Goal: Information Seeking & Learning: Learn about a topic

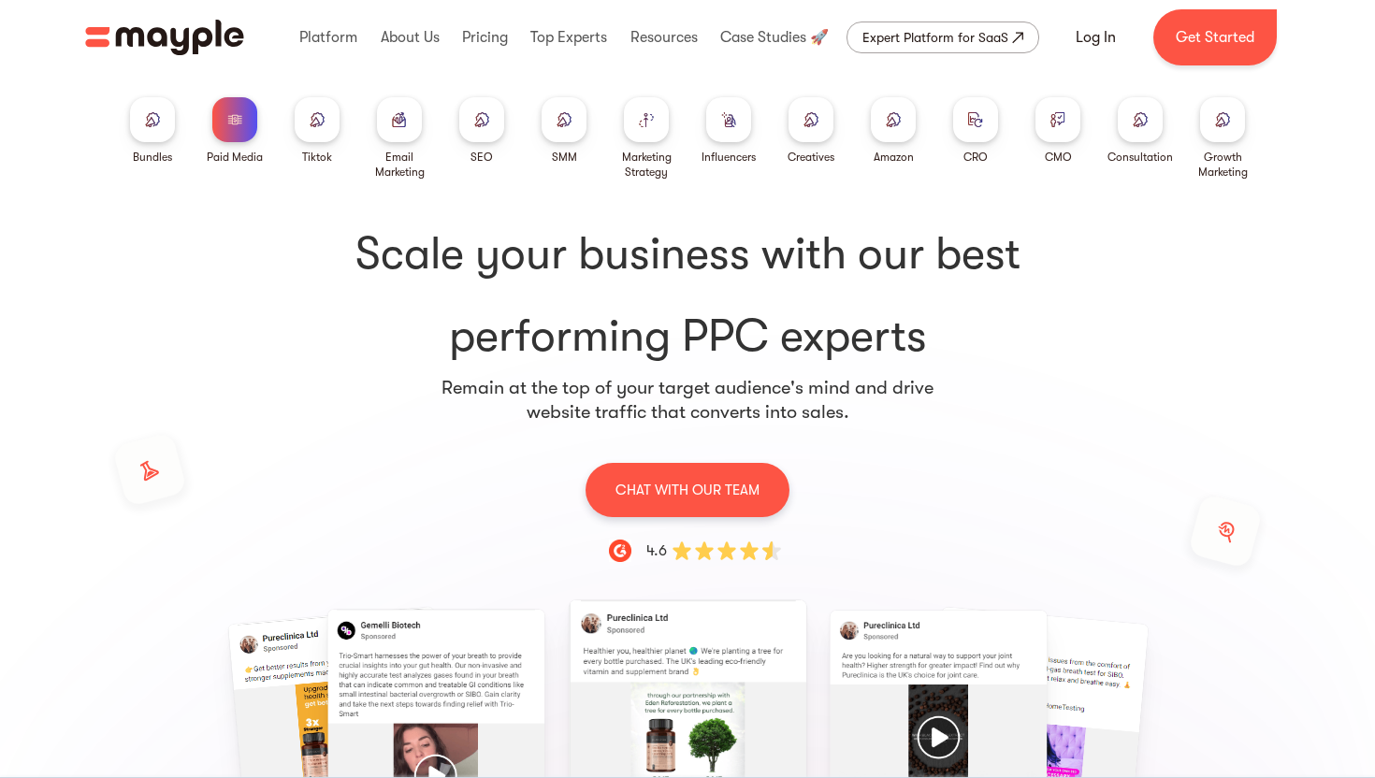
click at [257, 286] on h1 "Scale your business with our best performing PPC experts" at bounding box center [688, 296] width 1138 height 142
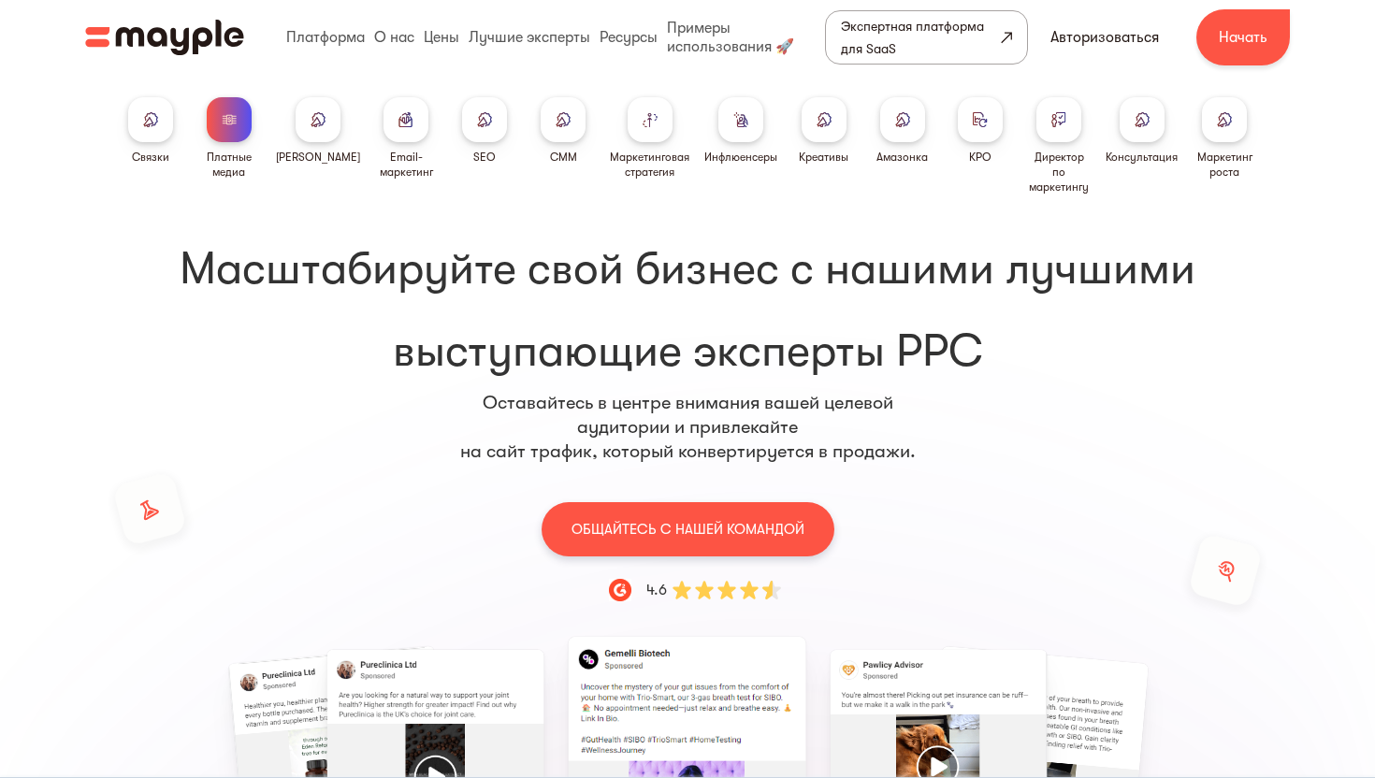
click at [233, 329] on h1 "Масштабируйте свой бизнес с нашими лучшими выступающие эксперты PPC" at bounding box center [688, 311] width 1138 height 142
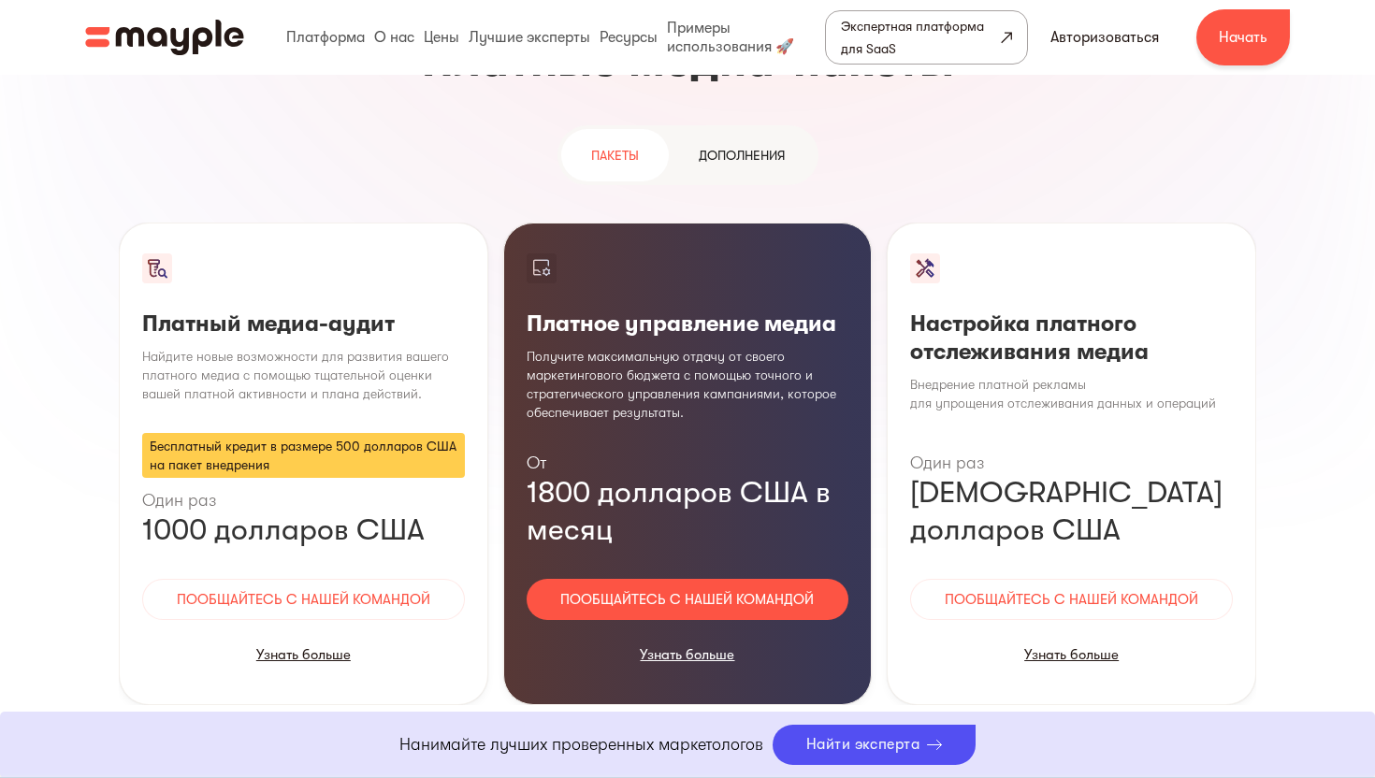
scroll to position [1768, 0]
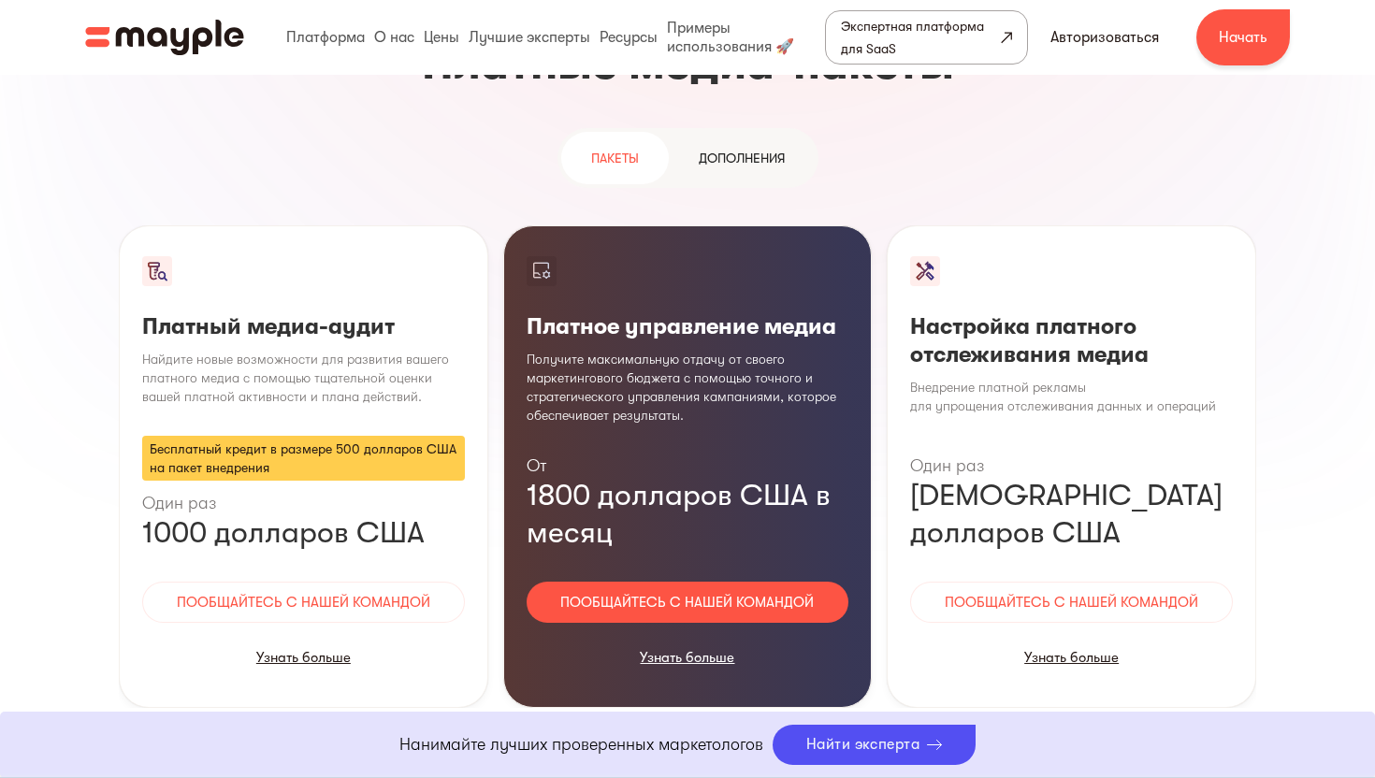
click at [759, 132] on link "Дополнения" at bounding box center [742, 158] width 146 height 52
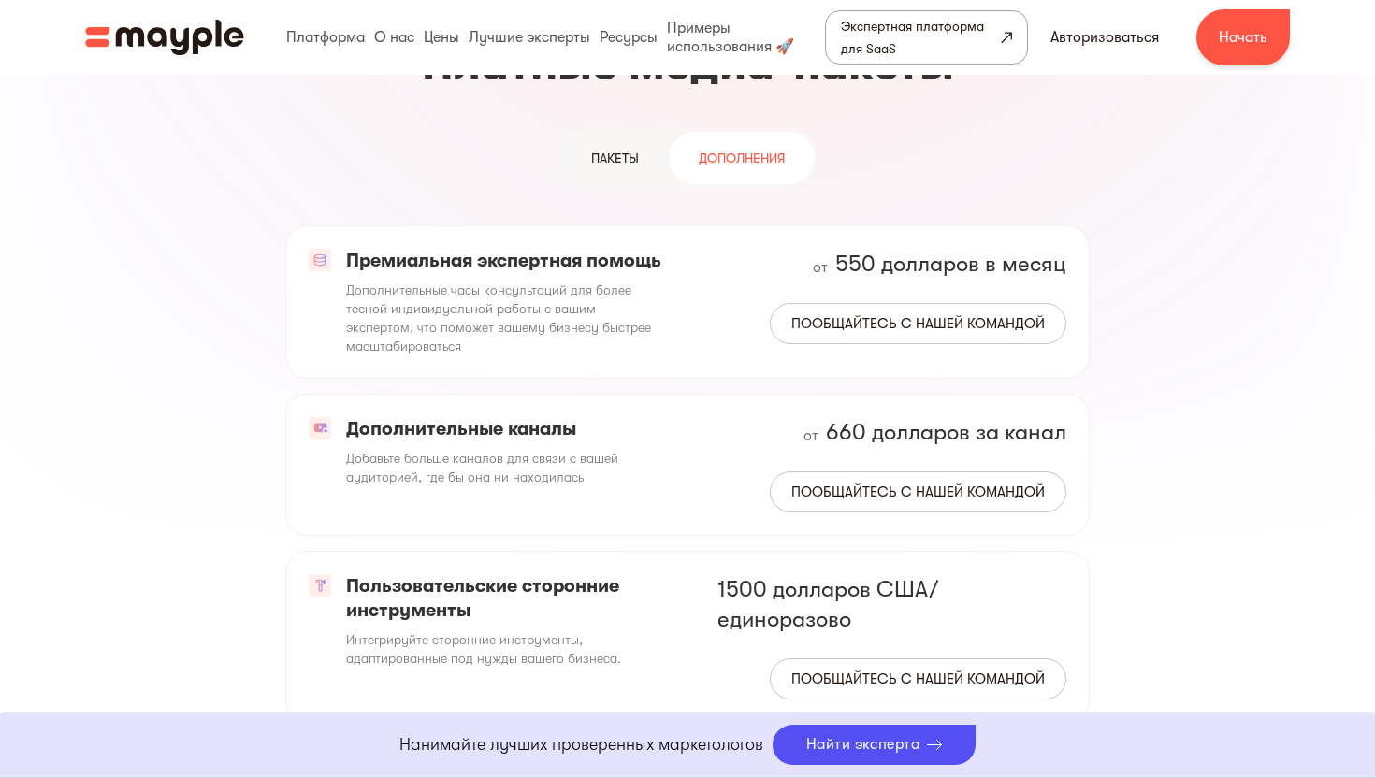
click at [621, 151] on font "ПАКЕТЫ" at bounding box center [615, 158] width 48 height 15
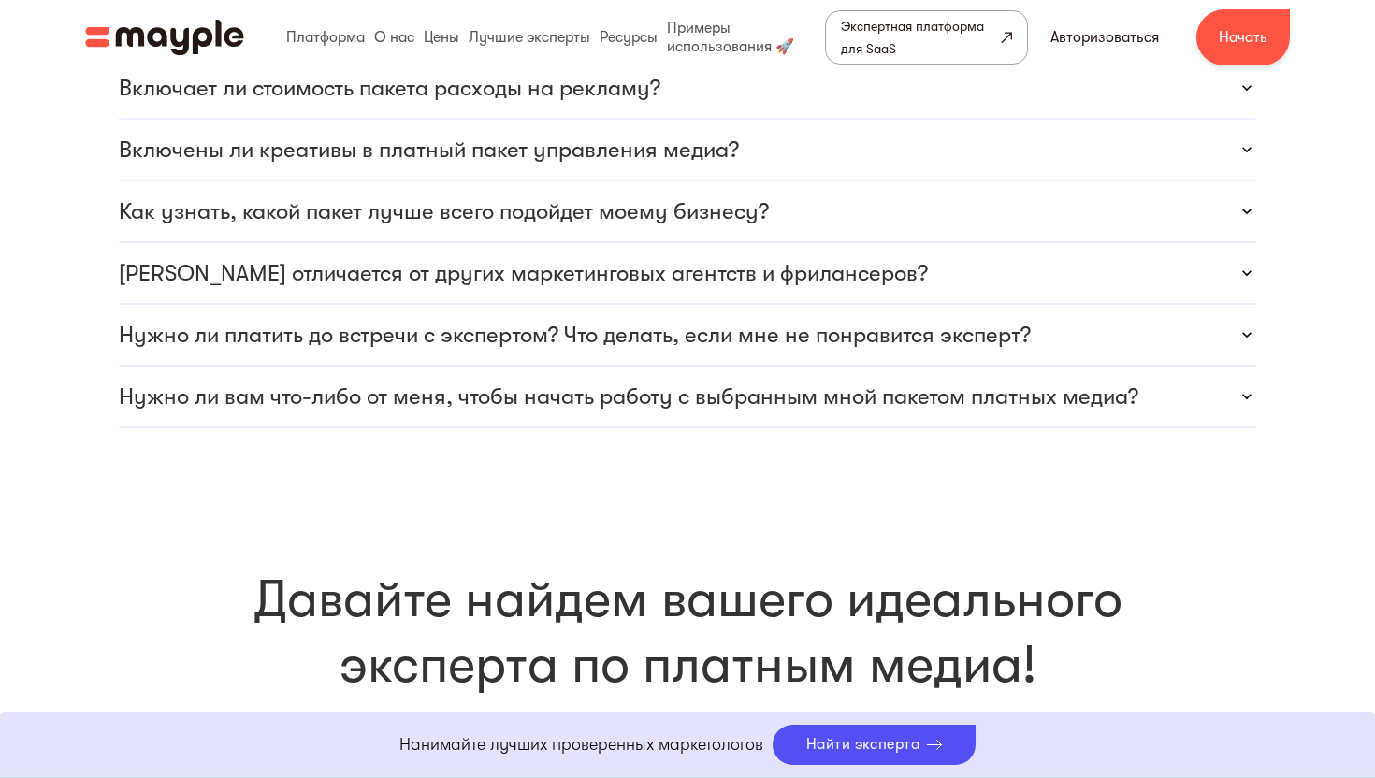
scroll to position [5616, 0]
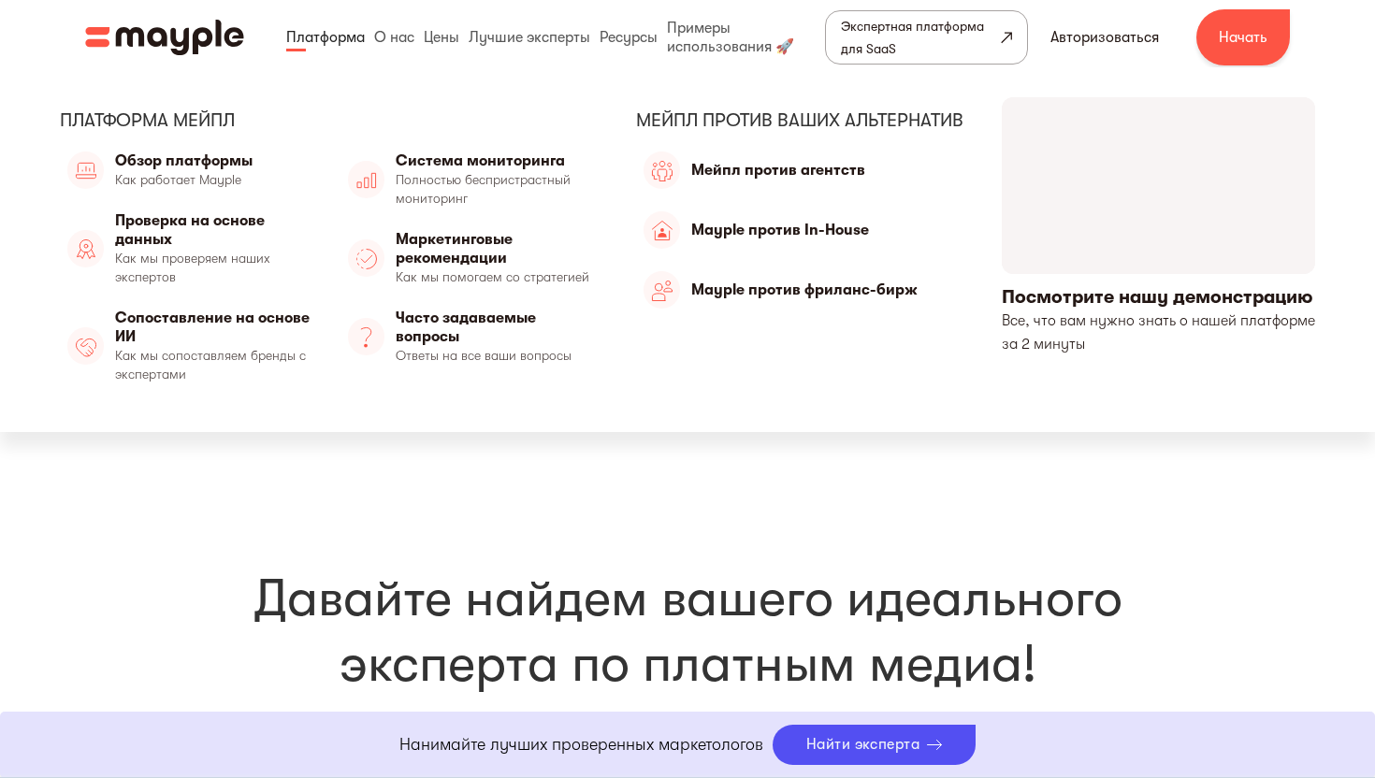
click at [331, 49] on link at bounding box center [326, 37] width 88 height 60
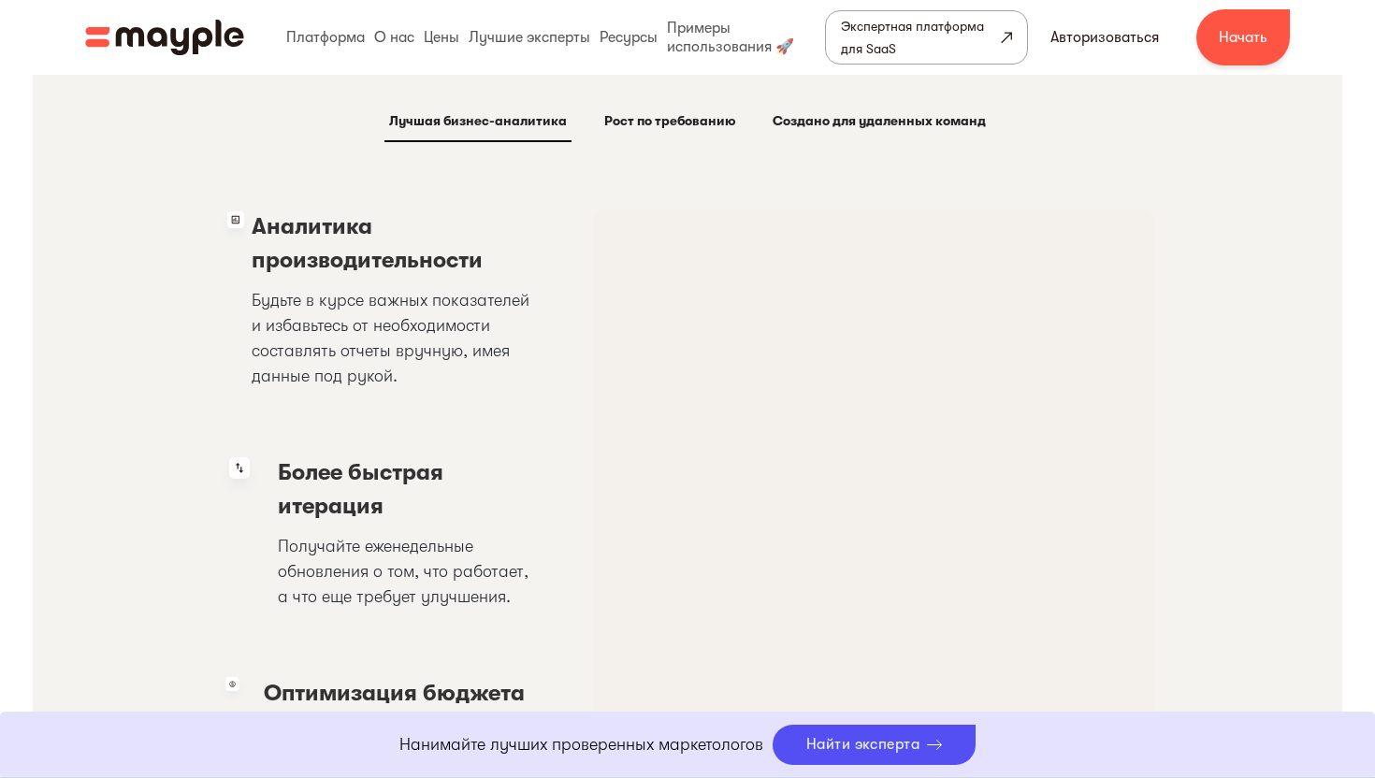
scroll to position [3725, 0]
click at [665, 127] on div "Рост по требованию" at bounding box center [669, 119] width 131 height 22
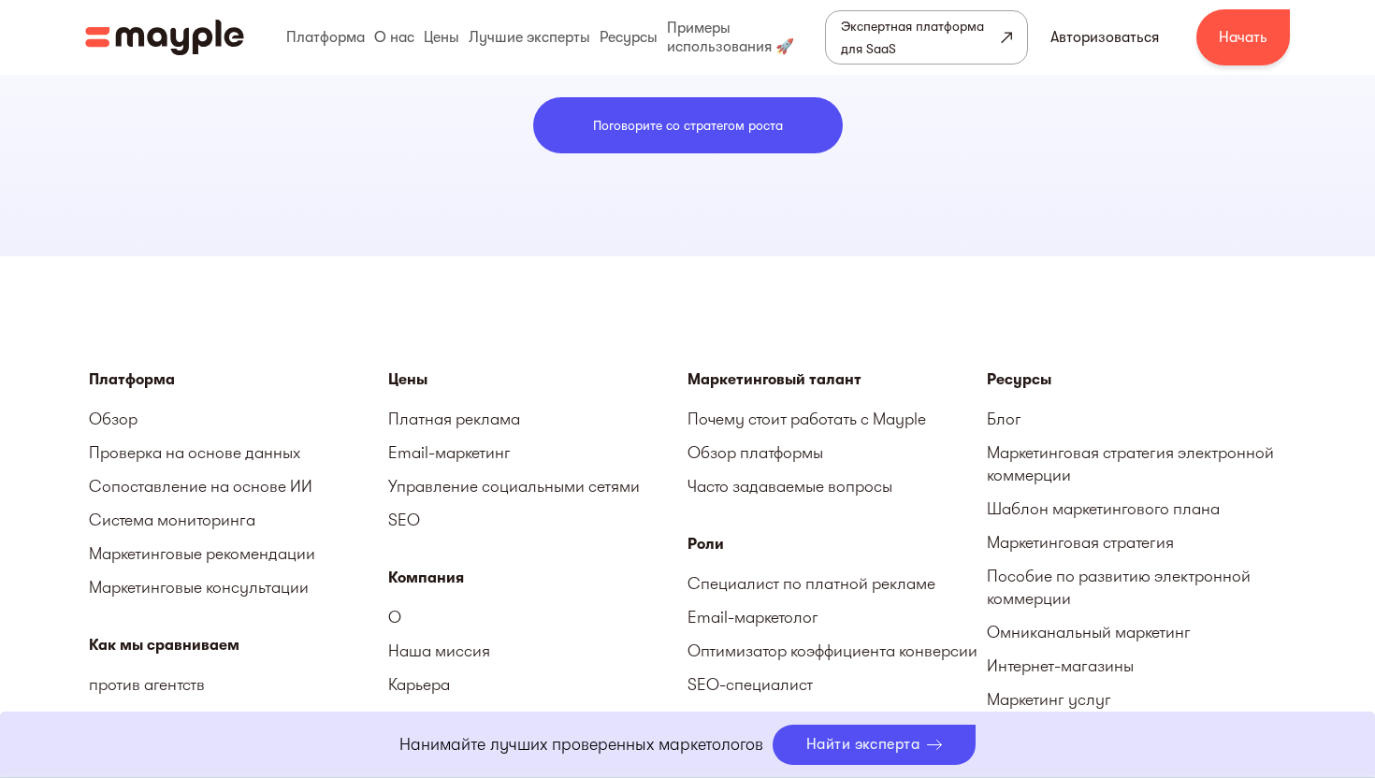
scroll to position [5702, 0]
